Goal: Complete application form

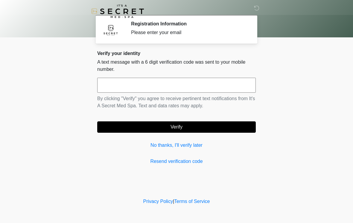
click at [188, 89] on input "text" at bounding box center [176, 85] width 159 height 15
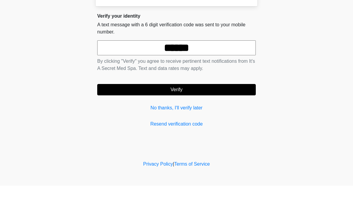
type input "******"
click at [206, 122] on button "Verify" at bounding box center [176, 127] width 159 height 11
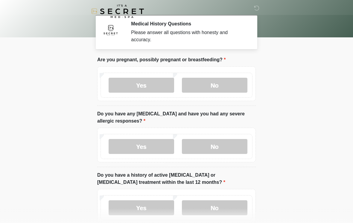
click at [224, 81] on label "No" at bounding box center [215, 85] width 66 height 15
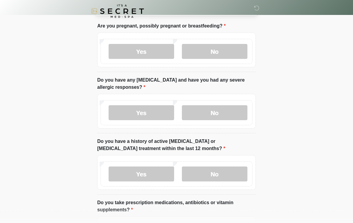
scroll to position [34, 0]
click at [148, 112] on label "Yes" at bounding box center [142, 112] width 66 height 15
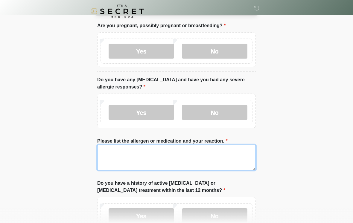
click at [183, 158] on textarea "Please list the allergen or medication and your reaction." at bounding box center [176, 158] width 159 height 26
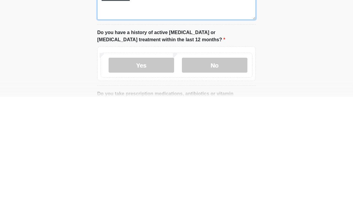
scroll to position [62, 0]
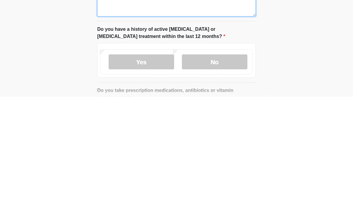
type textarea "**********"
click at [219, 181] on label "No" at bounding box center [215, 188] width 66 height 15
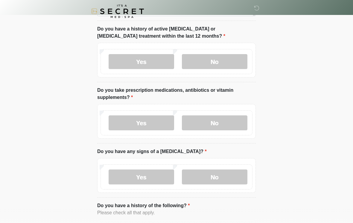
click at [157, 123] on label "Yes" at bounding box center [142, 123] width 66 height 15
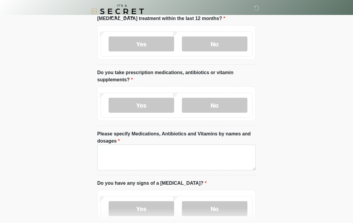
scroll to position [227, 0]
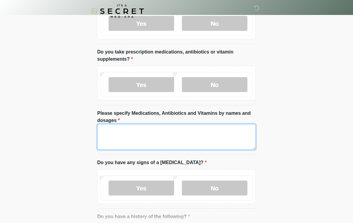
click at [169, 132] on textarea "Please specify Medications, Antibiotics and Vitamins by names and dosages" at bounding box center [176, 138] width 159 height 26
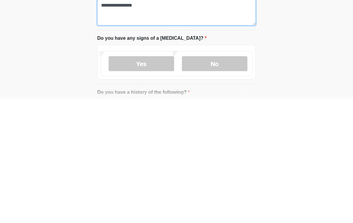
scroll to position [232, 0]
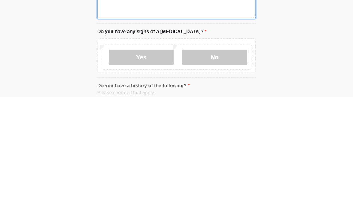
type textarea "**********"
click at [225, 176] on label "No" at bounding box center [215, 183] width 66 height 15
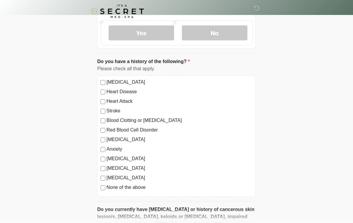
scroll to position [383, 0]
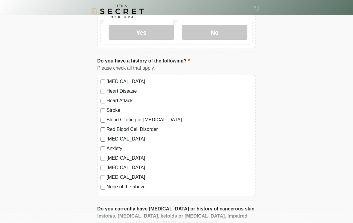
click at [118, 147] on label "Anxiety" at bounding box center [180, 148] width 146 height 7
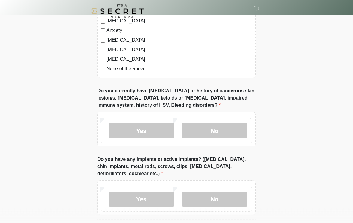
scroll to position [511, 0]
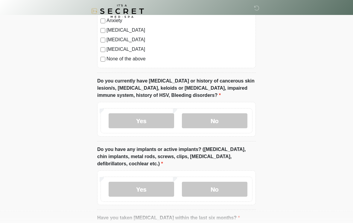
click at [212, 116] on label "No" at bounding box center [215, 121] width 66 height 15
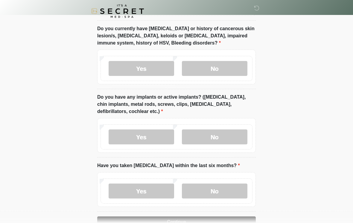
scroll to position [563, 0]
click at [215, 131] on label "No" at bounding box center [215, 137] width 66 height 15
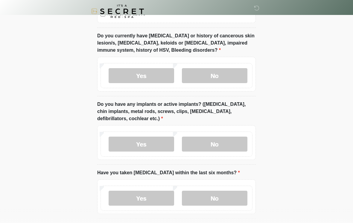
scroll to position [556, 0]
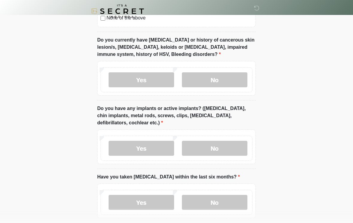
click at [146, 77] on label "Yes" at bounding box center [142, 80] width 66 height 15
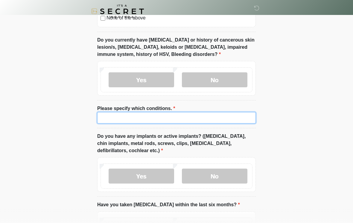
click at [186, 119] on input "Please specify which conditions." at bounding box center [176, 117] width 159 height 11
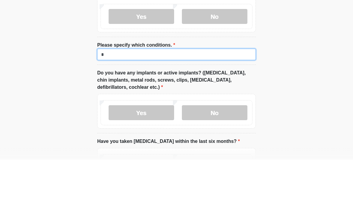
type input "**"
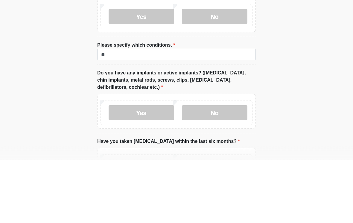
click at [222, 73] on label "No" at bounding box center [215, 80] width 66 height 15
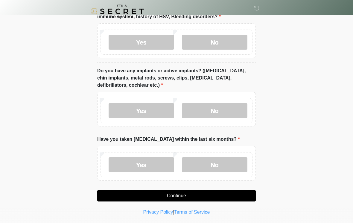
click at [216, 161] on label "No" at bounding box center [215, 164] width 66 height 15
click at [237, 197] on button "Continue" at bounding box center [176, 195] width 159 height 11
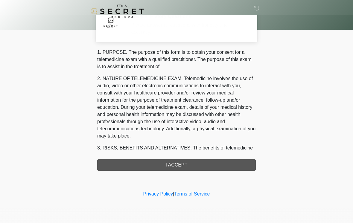
scroll to position [0, 0]
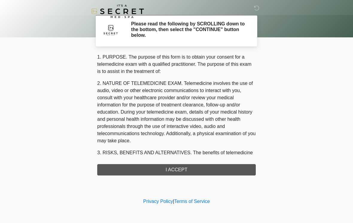
click at [204, 169] on div "1. PURPOSE. The purpose of this form is to obtain your consent for a telemedici…" at bounding box center [176, 115] width 159 height 122
click at [207, 167] on div "1. PURPOSE. The purpose of this form is to obtain your consent for a telemedici…" at bounding box center [176, 115] width 159 height 122
click at [184, 169] on div "1. PURPOSE. The purpose of this form is to obtain your consent for a telemedici…" at bounding box center [176, 115] width 159 height 122
click at [184, 172] on div "1. PURPOSE. The purpose of this form is to obtain your consent for a telemedici…" at bounding box center [176, 115] width 159 height 122
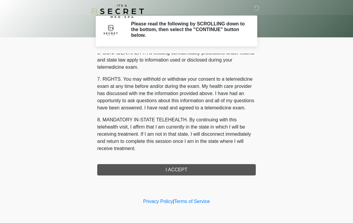
click at [185, 170] on button "I ACCEPT" at bounding box center [176, 169] width 159 height 11
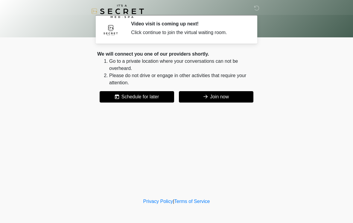
click at [229, 96] on button "Join now" at bounding box center [216, 96] width 75 height 11
